Goal: Check status: Check status

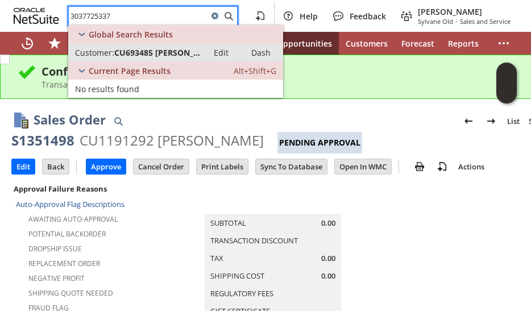
type input "3037725337"
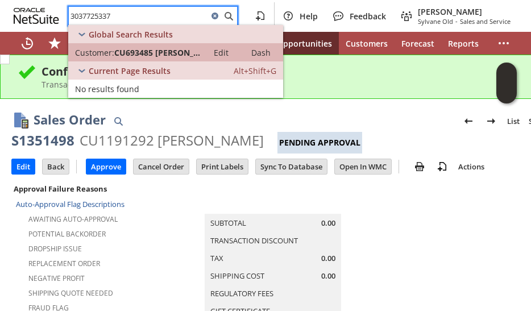
click at [180, 53] on span "CU693485 [PERSON_NAME]" at bounding box center [157, 52] width 87 height 11
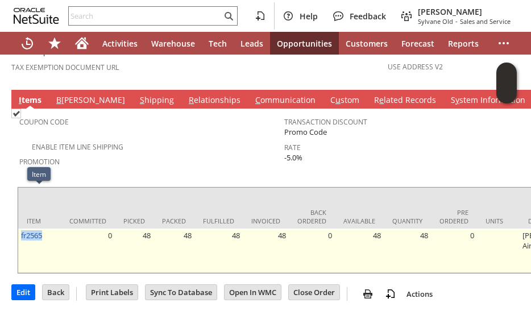
drag, startPoint x: 49, startPoint y: 197, endPoint x: 22, endPoint y: 201, distance: 27.5
click at [22, 229] on td "fr2565" at bounding box center [39, 251] width 43 height 44
copy link "fr2565"
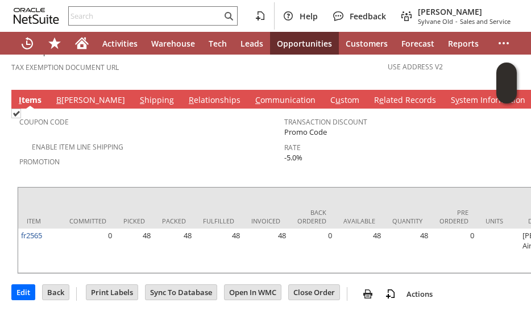
click at [147, 139] on div "Enable Item Line Shipping" at bounding box center [151, 146] width 265 height 14
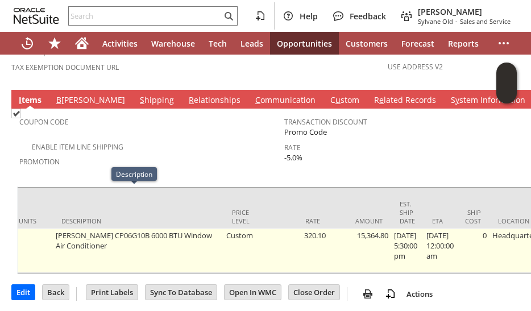
click at [116, 229] on td "[PERSON_NAME] CP06G10B 6000 BTU Window Air Conditioner" at bounding box center [138, 251] width 171 height 44
copy td "CP06G10B"
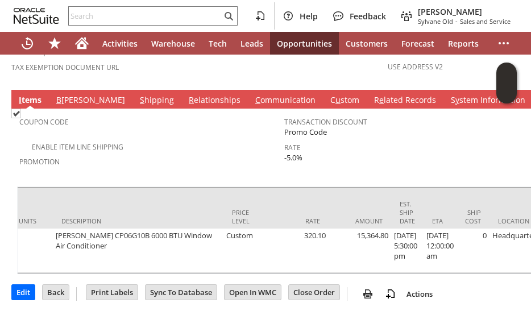
click at [200, 114] on div "Coupon Code" at bounding box center [148, 126] width 259 height 24
click at [146, 181] on div at bounding box center [284, 184] width 534 height 6
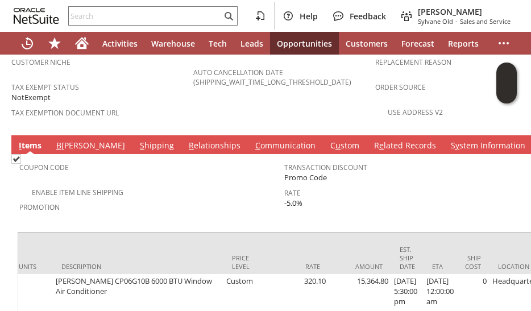
click at [252, 140] on link "C ommunication" at bounding box center [285, 146] width 66 height 13
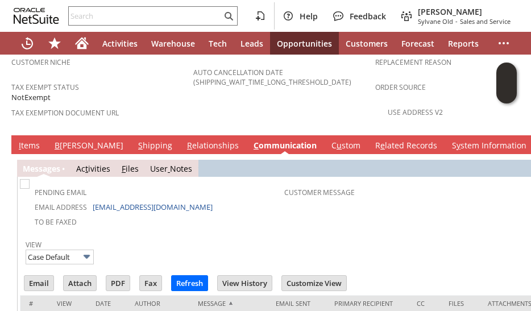
scroll to position [0, 0]
click at [134, 184] on div "Pending Email" at bounding box center [153, 191] width 262 height 14
click at [28, 140] on link "I tems" at bounding box center [29, 146] width 27 height 13
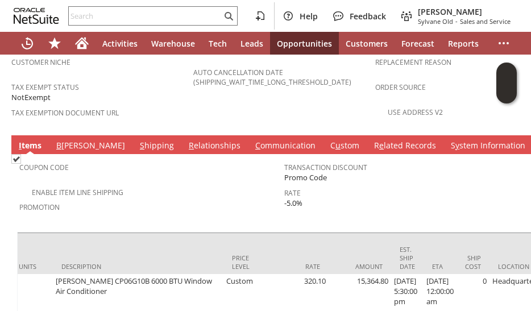
scroll to position [0, 467]
click at [69, 140] on link "B [PERSON_NAME]" at bounding box center [90, 146] width 74 height 13
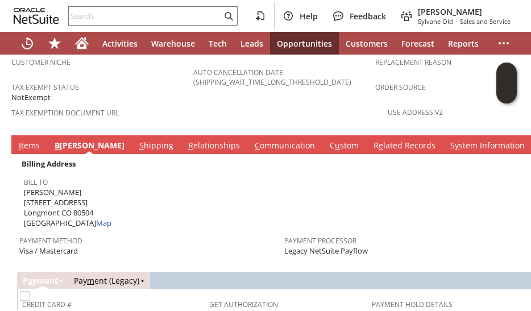
click at [136, 140] on link "S hipping" at bounding box center [156, 146] width 40 height 13
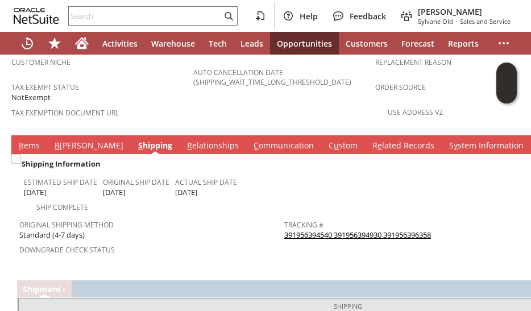
click at [171, 242] on span "Downgrade Check Status" at bounding box center [148, 248] width 259 height 13
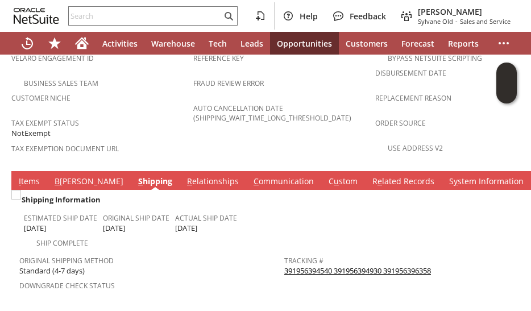
scroll to position [820, 0]
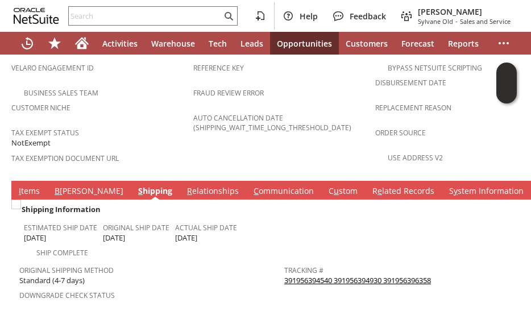
click at [61, 185] on link "B [PERSON_NAME]" at bounding box center [89, 191] width 74 height 13
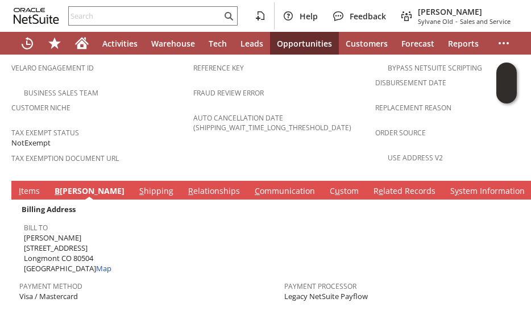
click at [106, 275] on td "Payment Method Visa / Mastercard" at bounding box center [151, 289] width 265 height 28
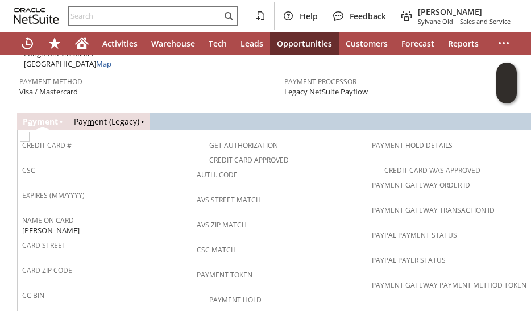
scroll to position [1002, 0]
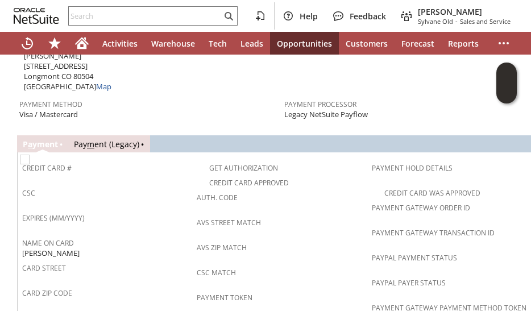
click at [143, 96] on span "Payment Method" at bounding box center [148, 102] width 259 height 13
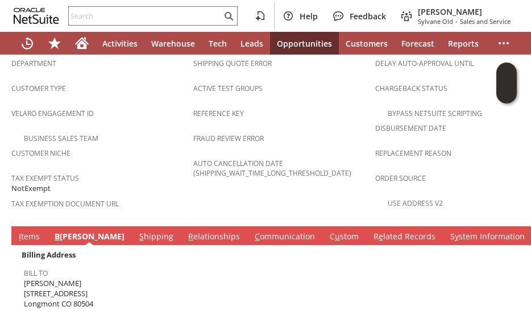
click at [154, 273] on div "Bill To [PERSON_NAME] [STREET_ADDRESS] Map" at bounding box center [151, 292] width 255 height 55
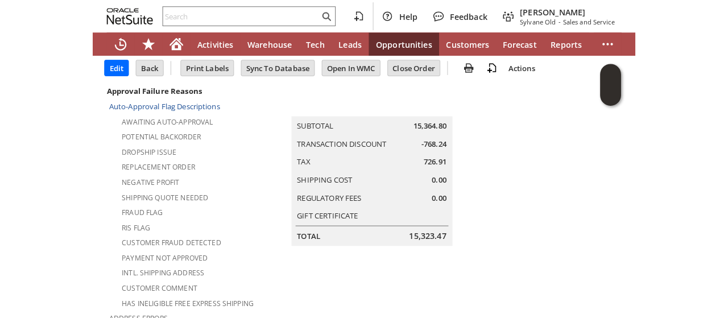
scroll to position [0, 0]
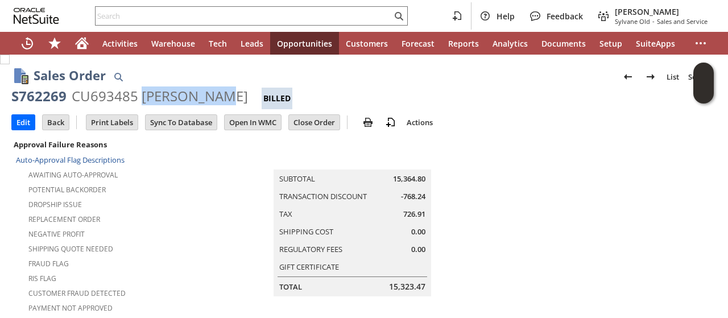
drag, startPoint x: 141, startPoint y: 97, endPoint x: 210, endPoint y: 98, distance: 69.4
click at [210, 98] on div "CU693485 [PERSON_NAME]" at bounding box center [160, 96] width 176 height 18
copy div "[PERSON_NAME]"
click at [419, 81] on div "Sales Order List Search" at bounding box center [375, 76] width 683 height 21
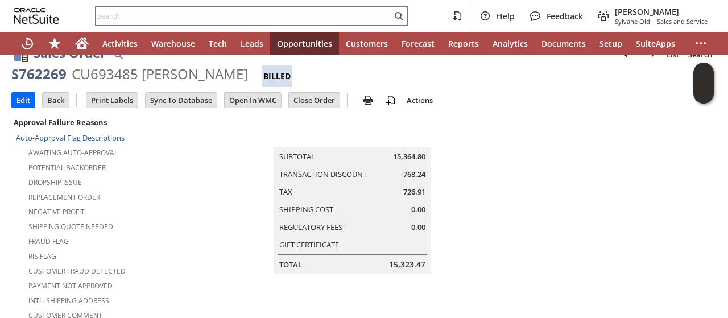
click at [168, 175] on tbody "Auto-Approval Flag Descriptions Awaiting Auto-Approval Potential Backorder Drop…" at bounding box center [131, 295] width 230 height 331
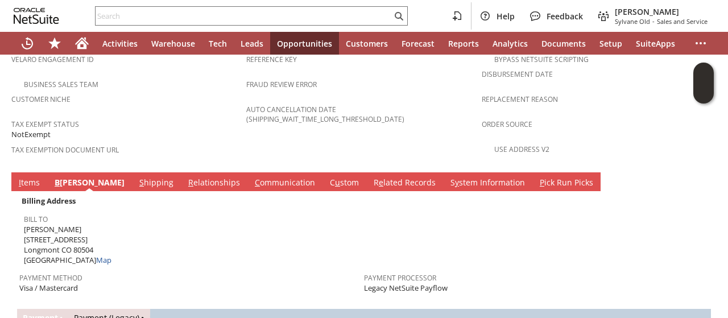
scroll to position [819, 0]
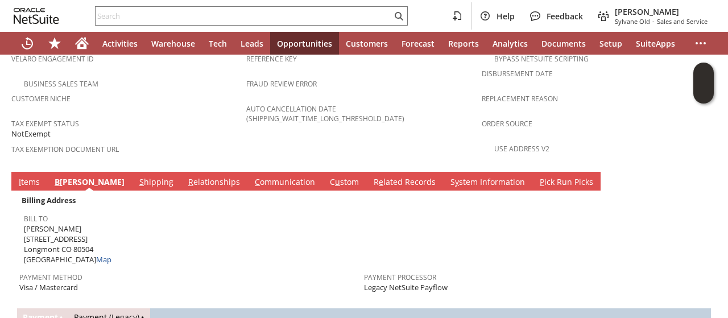
click at [252, 176] on link "C ommunication" at bounding box center [285, 182] width 66 height 13
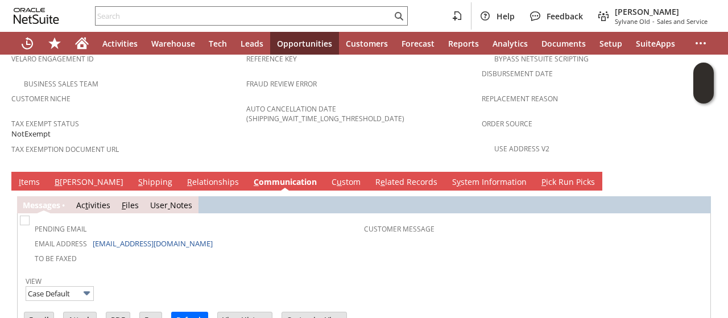
scroll to position [0, 0]
drag, startPoint x: 174, startPoint y: 206, endPoint x: 92, endPoint y: 206, distance: 81.9
click at [92, 235] on td "Email Address [EMAIL_ADDRESS][DOMAIN_NAME]" at bounding box center [193, 242] width 342 height 15
copy link "[EMAIL_ADDRESS][DOMAIN_NAME]"
click at [116, 144] on link "Tax Exemption Document URL" at bounding box center [64, 149] width 107 height 10
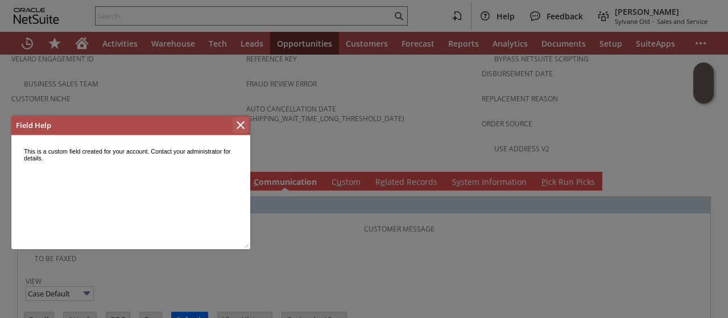
click at [243, 127] on icon "Close" at bounding box center [241, 125] width 8 height 8
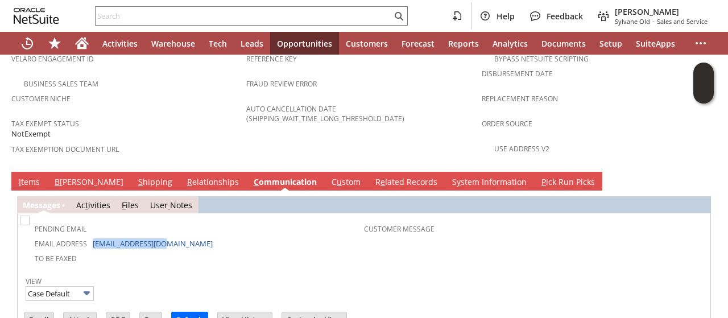
click at [22, 176] on link "I tems" at bounding box center [29, 182] width 27 height 13
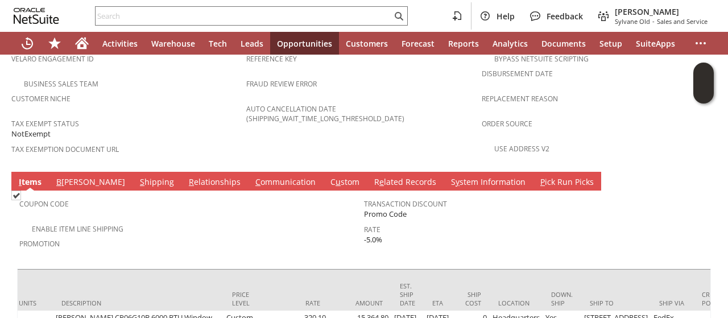
scroll to position [0, 467]
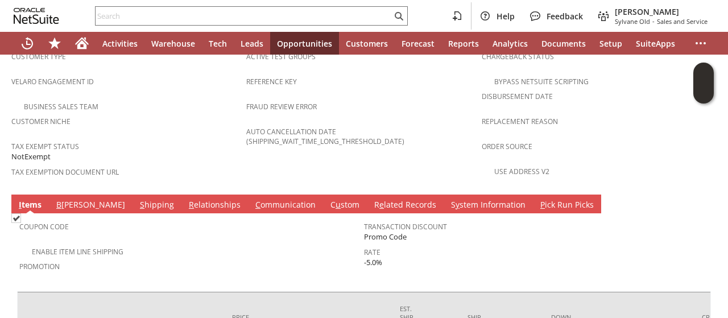
click at [180, 215] on tbody "Coupon Code Enable Item Line Shipping Promotion" at bounding box center [191, 249] width 345 height 68
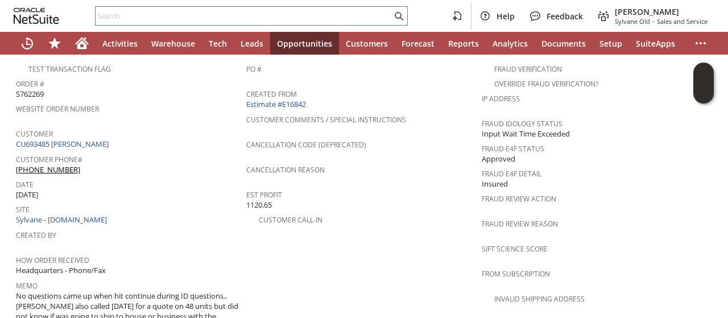
scroll to position [432, 0]
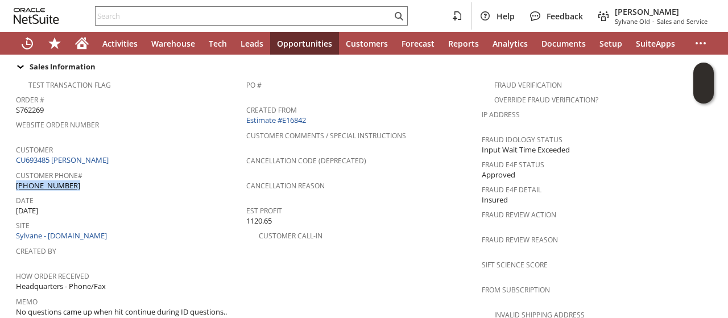
drag, startPoint x: 73, startPoint y: 164, endPoint x: 16, endPoint y: 165, distance: 56.3
click at [16, 167] on div "Customer Phone# [PHONE_NUMBER]" at bounding box center [128, 179] width 225 height 24
copy link "[PHONE_NUMBER]"
click at [147, 192] on div "Date [DATE]" at bounding box center [128, 204] width 225 height 24
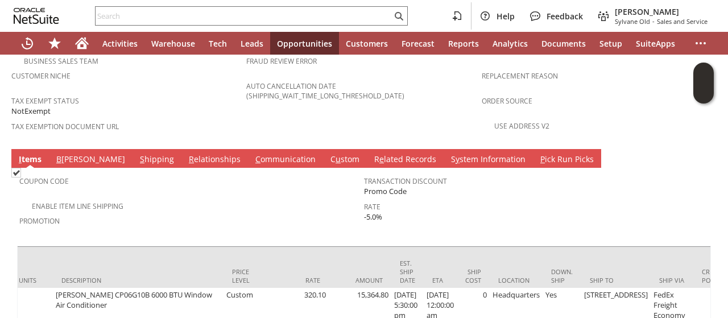
scroll to position [0, 467]
click at [137, 154] on link "S hipping" at bounding box center [157, 160] width 40 height 13
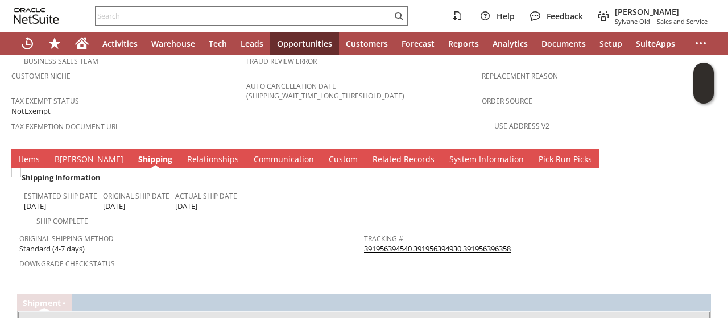
scroll to position [0, 0]
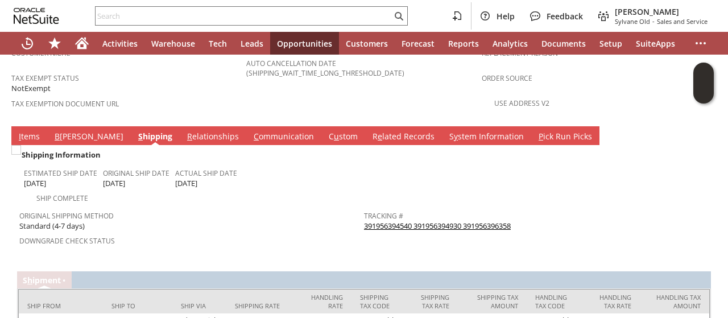
click at [177, 225] on div "Shipping Information Estimated Ship Date [DATE] Original Ship Date [DATE] Actua…" at bounding box center [364, 242] width 694 height 194
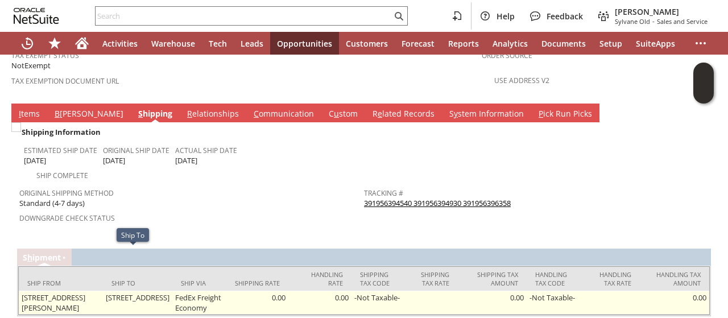
click at [121, 291] on td "[STREET_ADDRESS]" at bounding box center [137, 303] width 69 height 24
drag, startPoint x: 99, startPoint y: 253, endPoint x: 153, endPoint y: 251, distance: 54.1
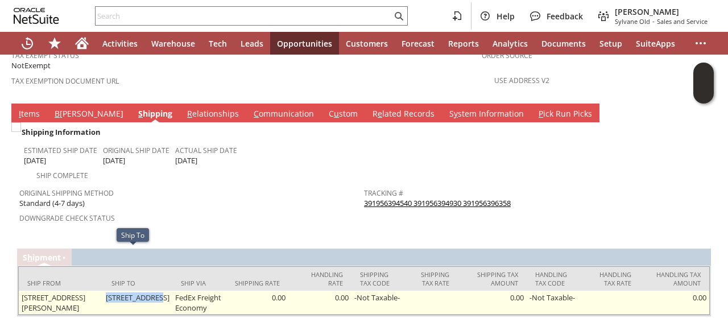
click at [153, 291] on td "[STREET_ADDRESS]" at bounding box center [137, 303] width 69 height 24
copy td "1813 Ute Creek"
